Goal: Information Seeking & Learning: Learn about a topic

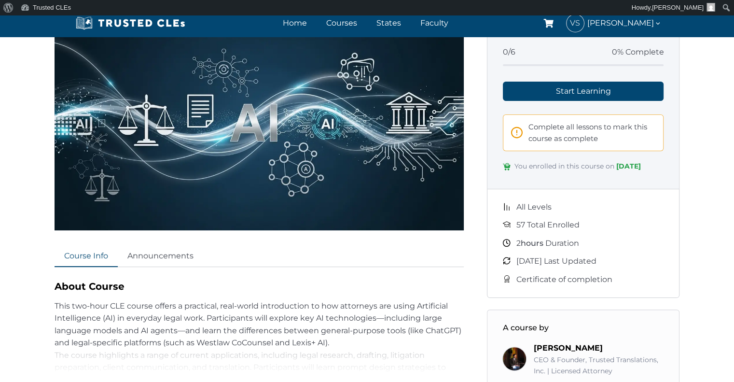
scroll to position [154, 0]
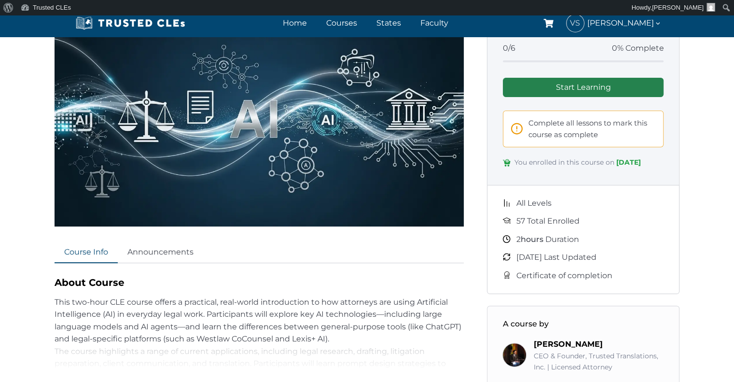
click at [595, 86] on link "Start Learning" at bounding box center [583, 87] width 161 height 19
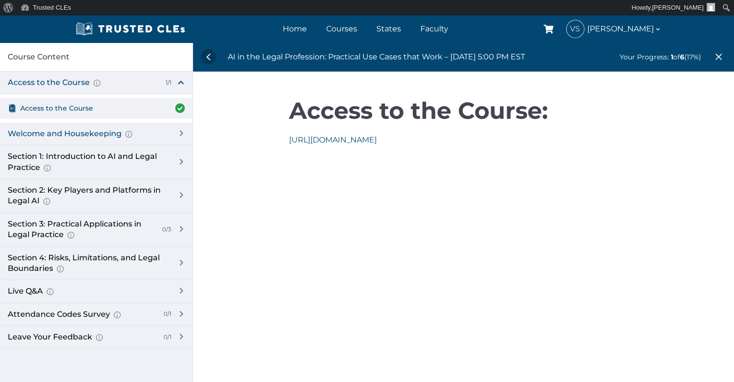
click at [179, 131] on div "Welcome and Housekeeping Introduction of presenters and overview of course stru…" at bounding box center [96, 134] width 193 height 23
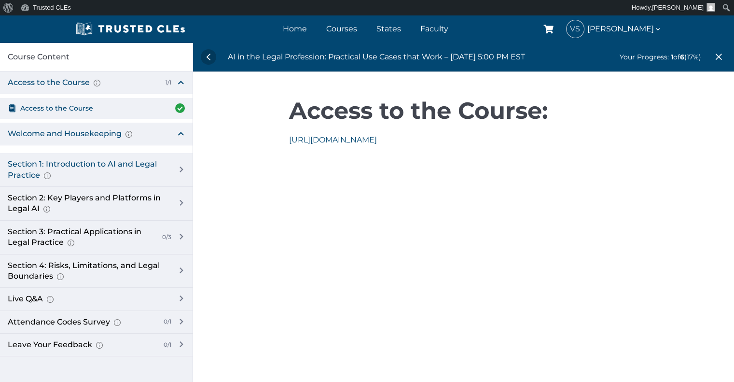
click at [181, 164] on div "Section 1: Introduction to AI and Legal Practice Overview of Artificial Intelli…" at bounding box center [96, 170] width 193 height 34
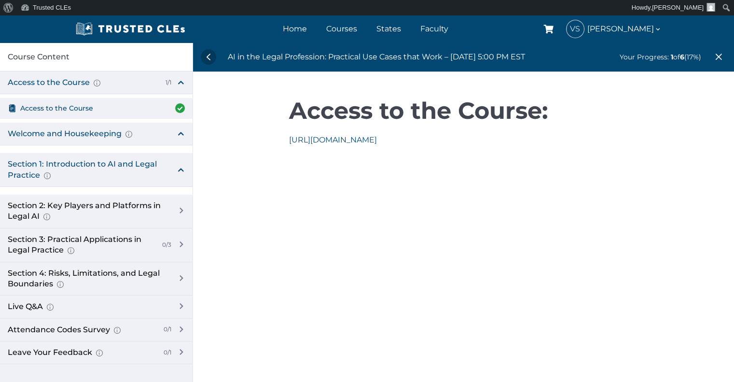
click at [306, 189] on div "AI in the Legal Profession: Practical Use Cases that Work – 10/15 – 5:00 PM EST…" at bounding box center [463, 233] width 541 height 382
click at [377, 137] on link "https://us06web.zoom.us/j/87070630569" at bounding box center [333, 139] width 88 height 9
